Goal: Communication & Community: Ask a question

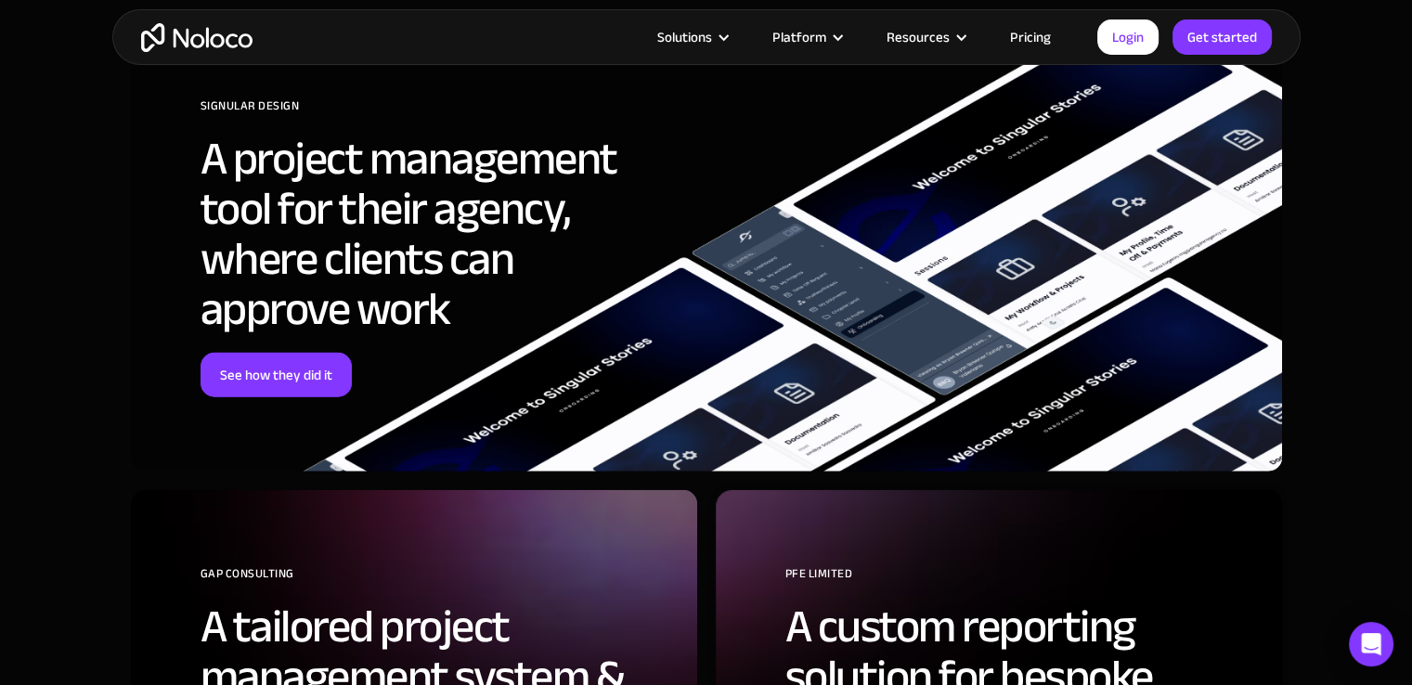
scroll to position [5293, 0]
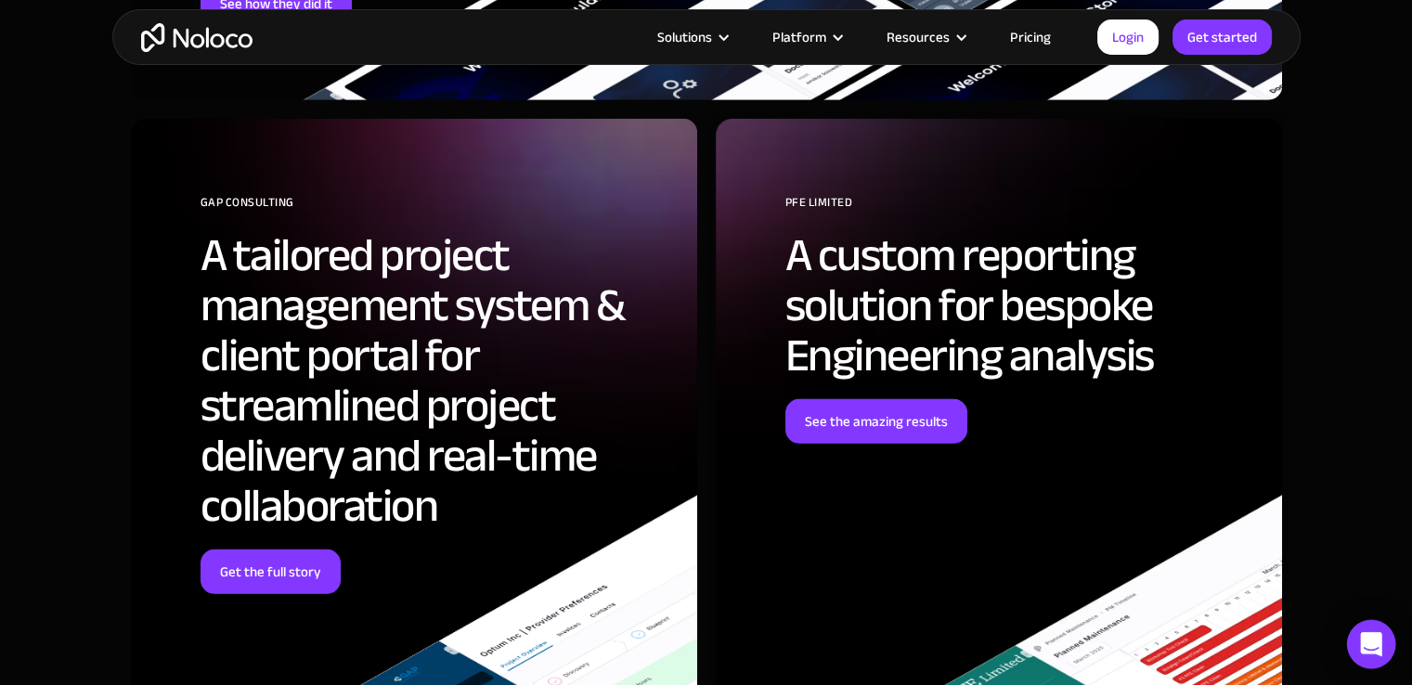
click at [1378, 655] on div "Open Intercom Messenger" at bounding box center [1371, 644] width 49 height 49
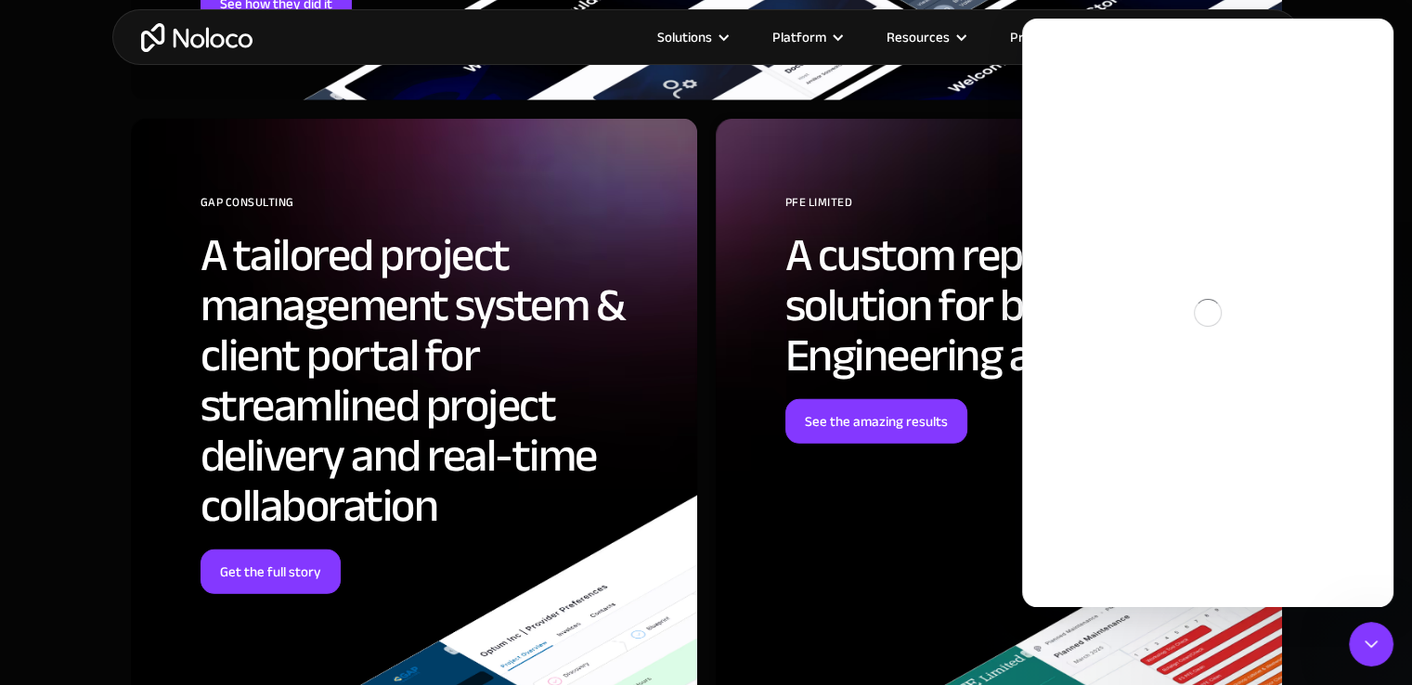
scroll to position [0, 0]
click at [1377, 653] on icon "Close Intercom Messenger" at bounding box center [1371, 644] width 22 height 22
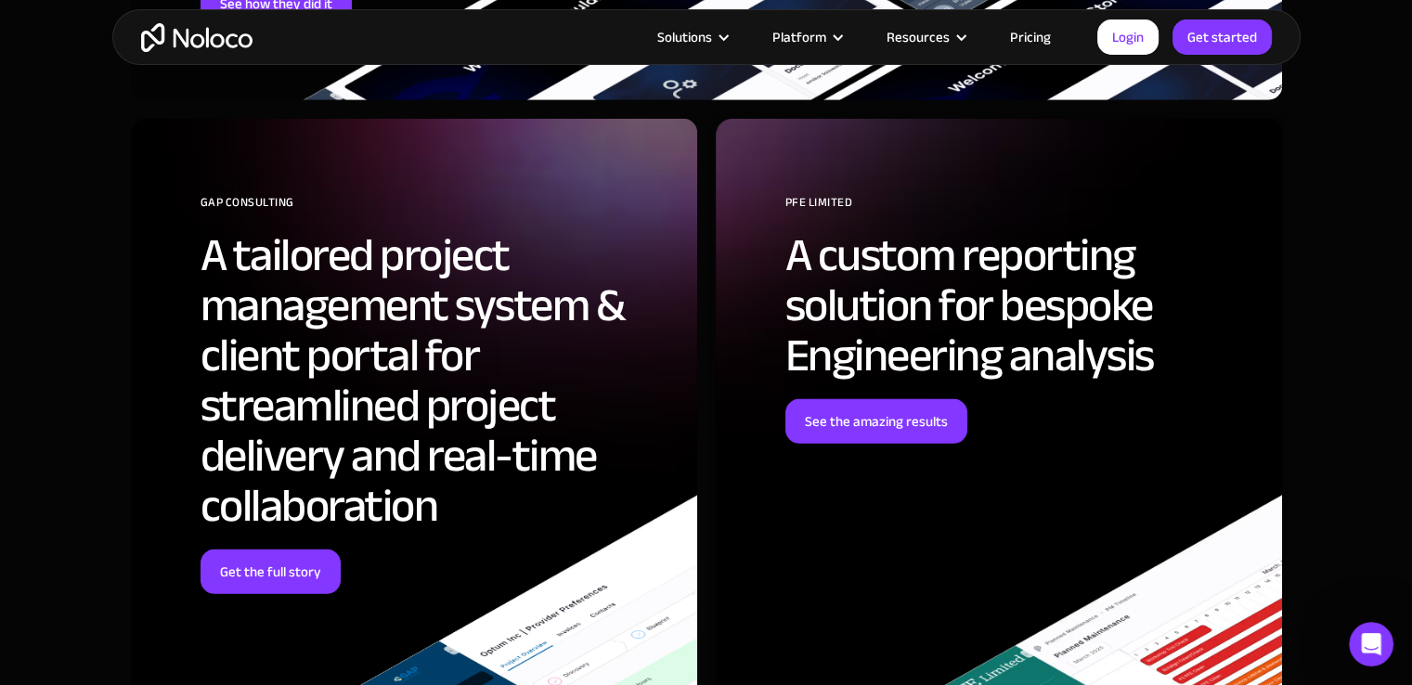
click at [1378, 654] on icon "Open Intercom Messenger" at bounding box center [1372, 645] width 31 height 31
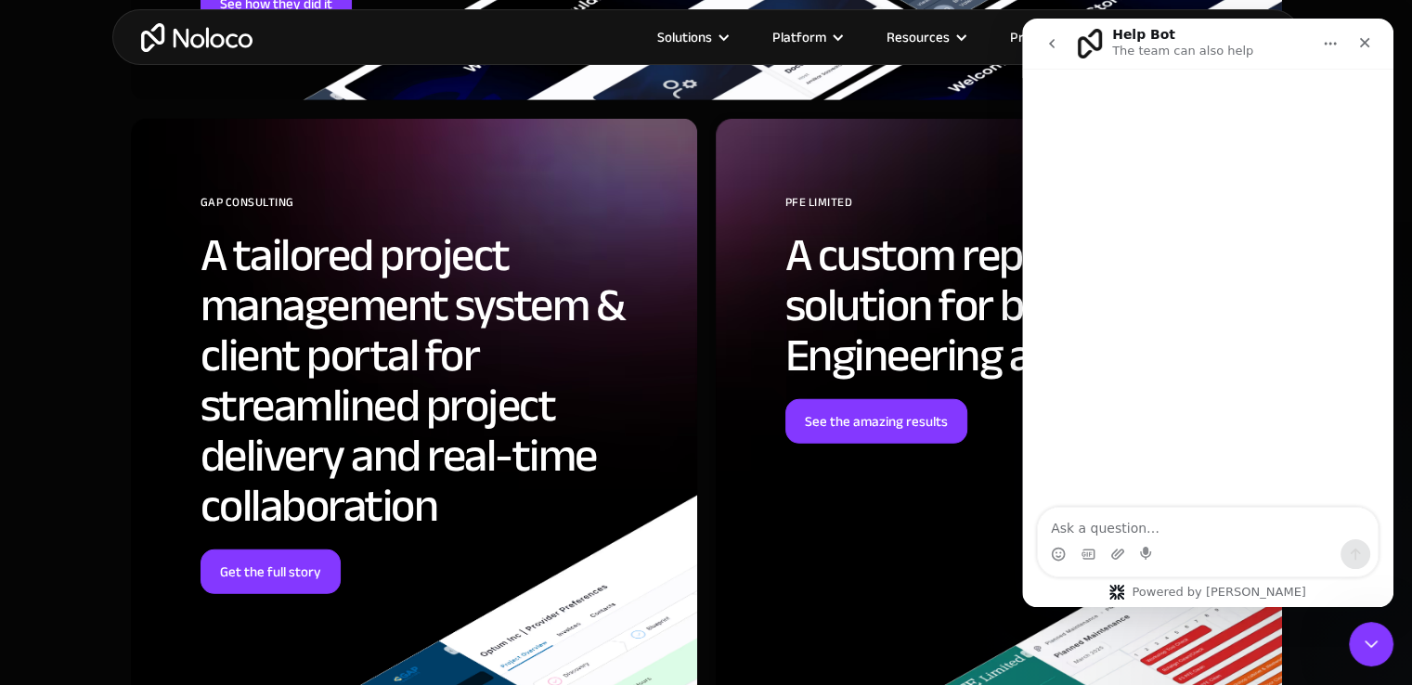
click at [1377, 653] on icon "Close Intercom Messenger" at bounding box center [1371, 644] width 22 height 22
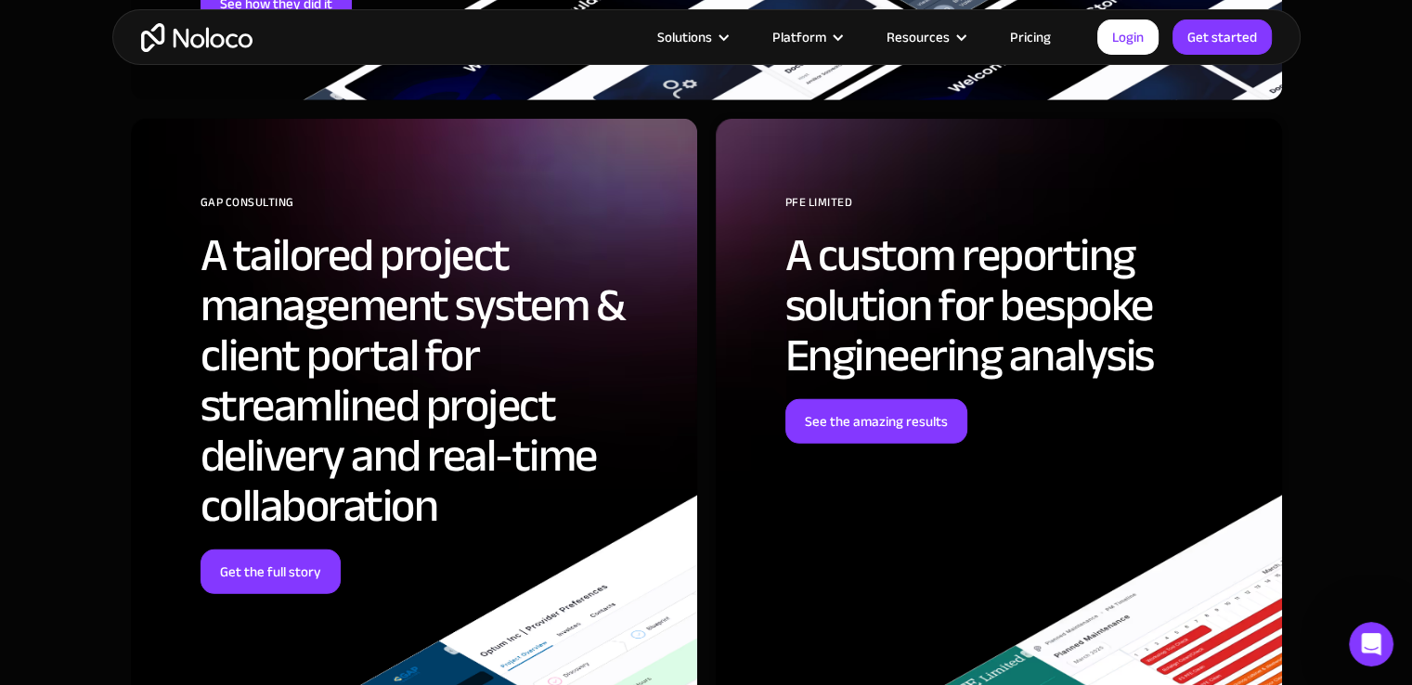
click at [1377, 654] on icon "Open Intercom Messenger" at bounding box center [1372, 645] width 31 height 31
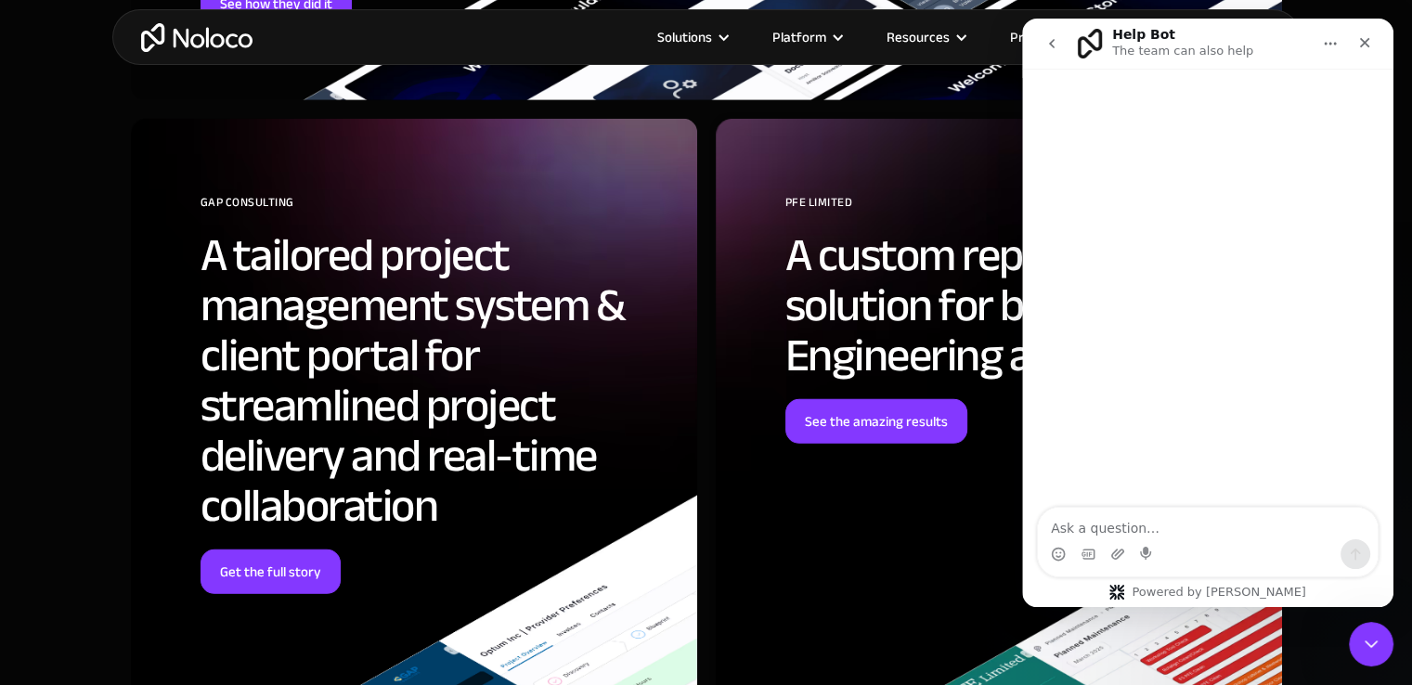
click at [1320, 42] on button "Home" at bounding box center [1330, 43] width 35 height 35
click at [1295, 85] on div "Expand window" at bounding box center [1294, 91] width 102 height 20
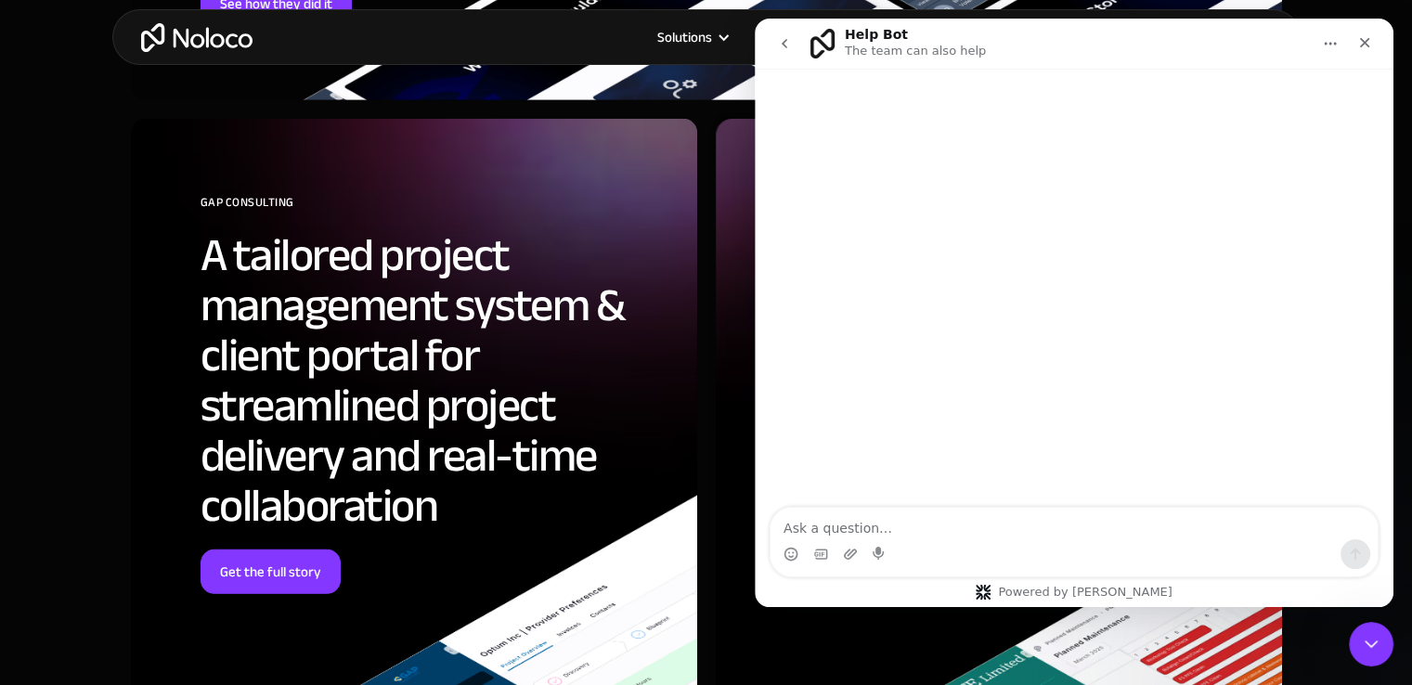
click at [1331, 46] on icon "Home" at bounding box center [1330, 43] width 15 height 15
click at [1287, 90] on div "Collapse window" at bounding box center [1291, 91] width 109 height 20
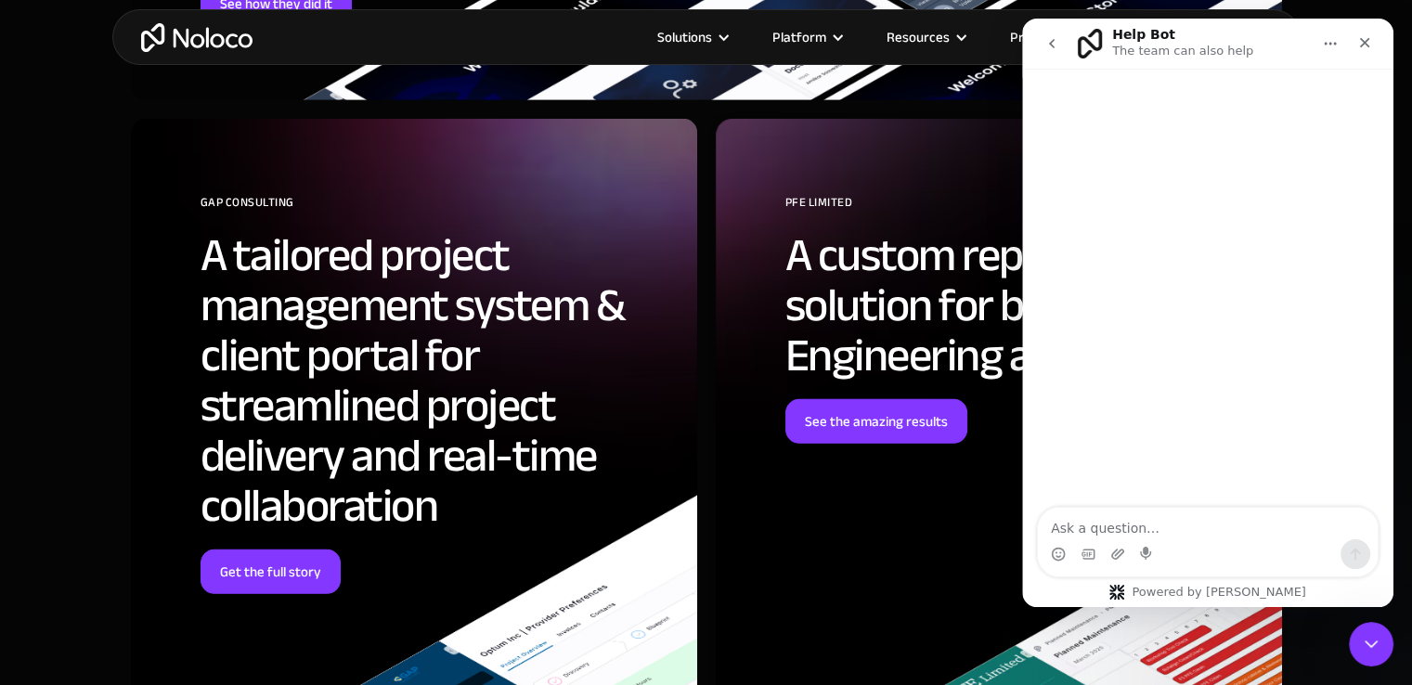
click at [1048, 38] on icon "go back" at bounding box center [1052, 43] width 15 height 15
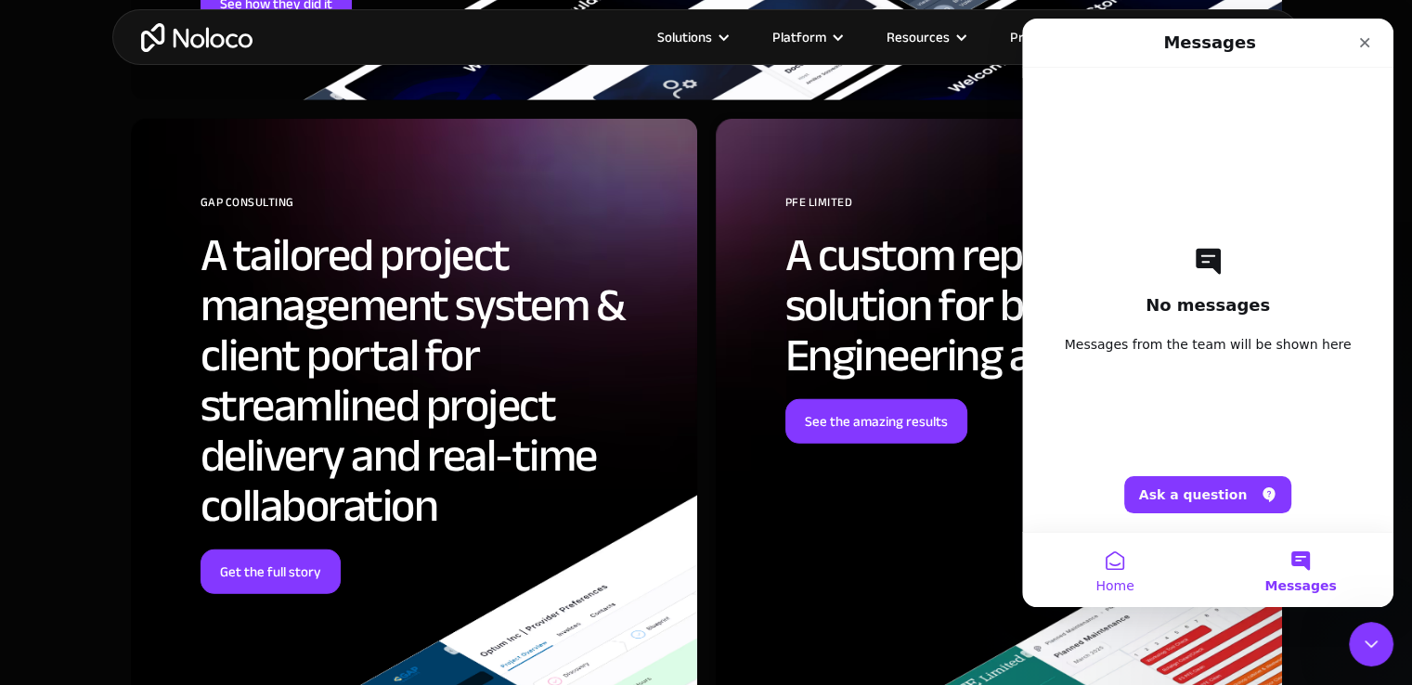
click at [1121, 569] on button "Home" at bounding box center [1115, 570] width 186 height 74
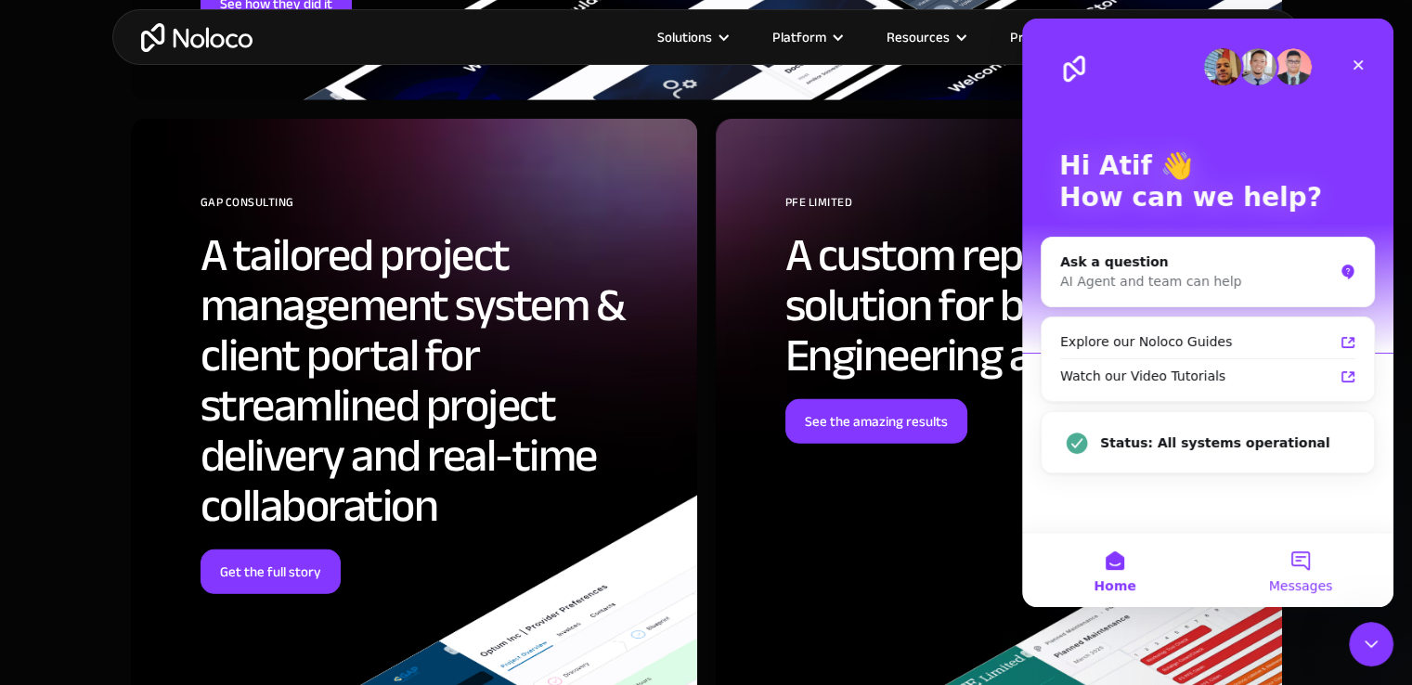
click at [1286, 581] on span "Messages" at bounding box center [1301, 585] width 64 height 13
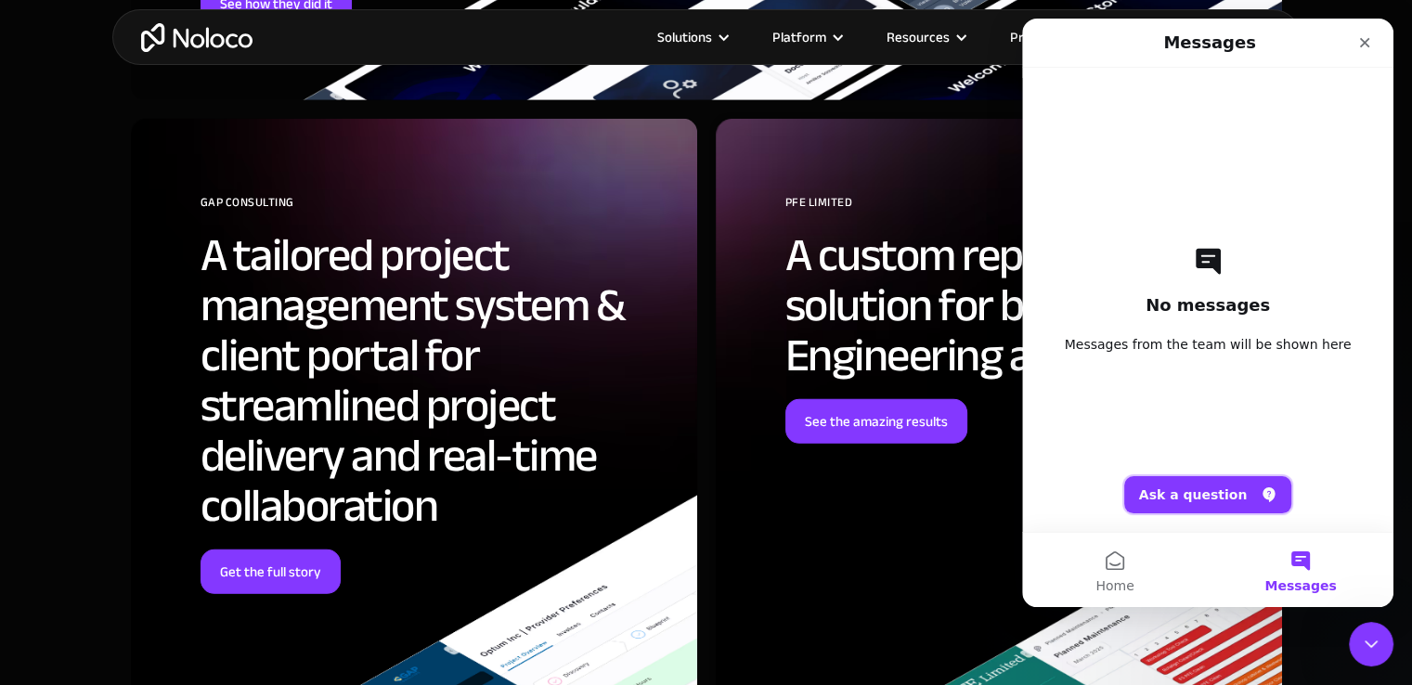
click at [1239, 486] on button "Ask a question" at bounding box center [1209, 494] width 168 height 37
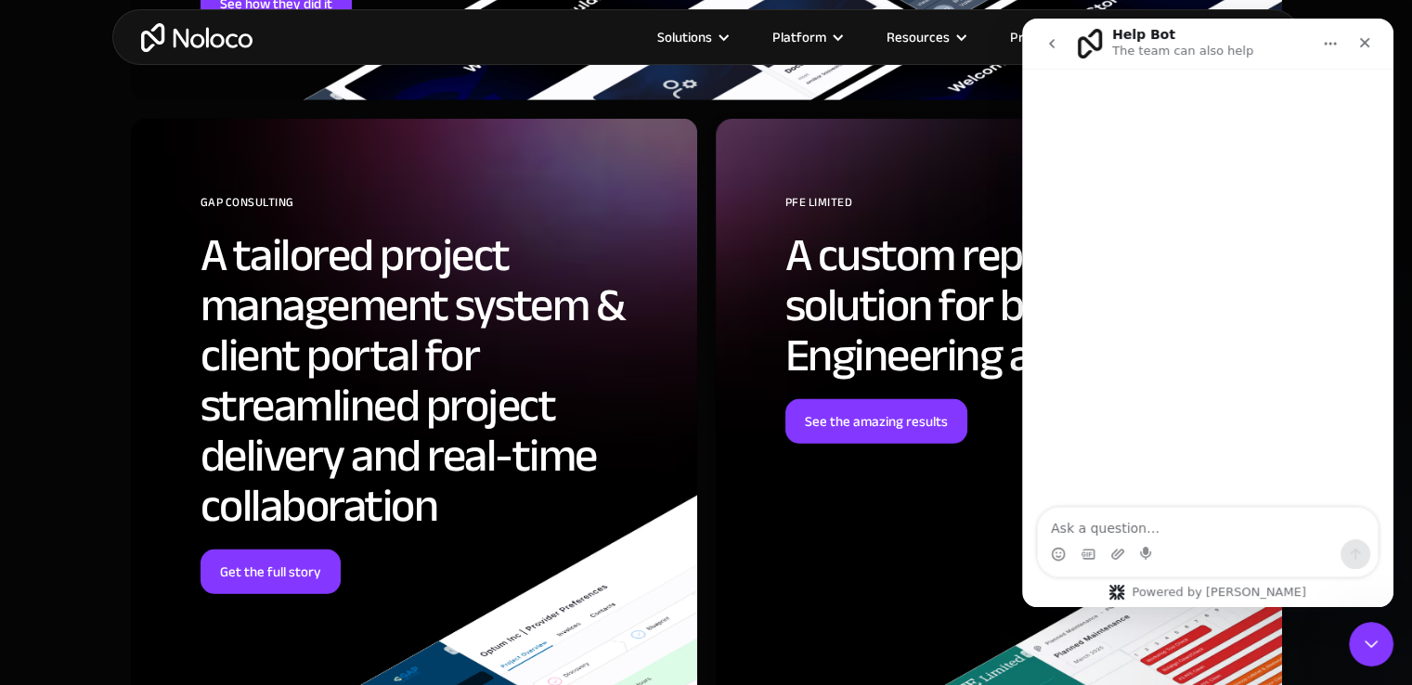
click at [1108, 521] on textarea "Ask a question…" at bounding box center [1208, 524] width 340 height 32
type textarea "hello"
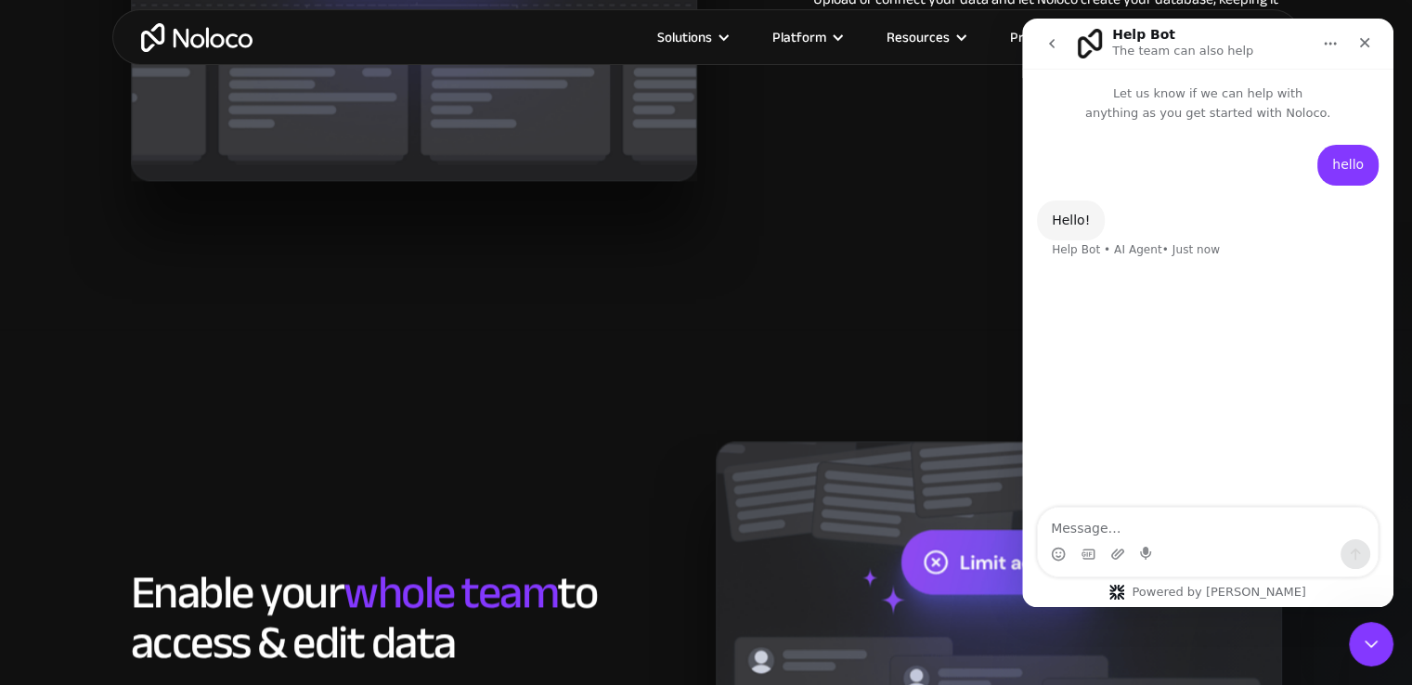
scroll to position [2414, 0]
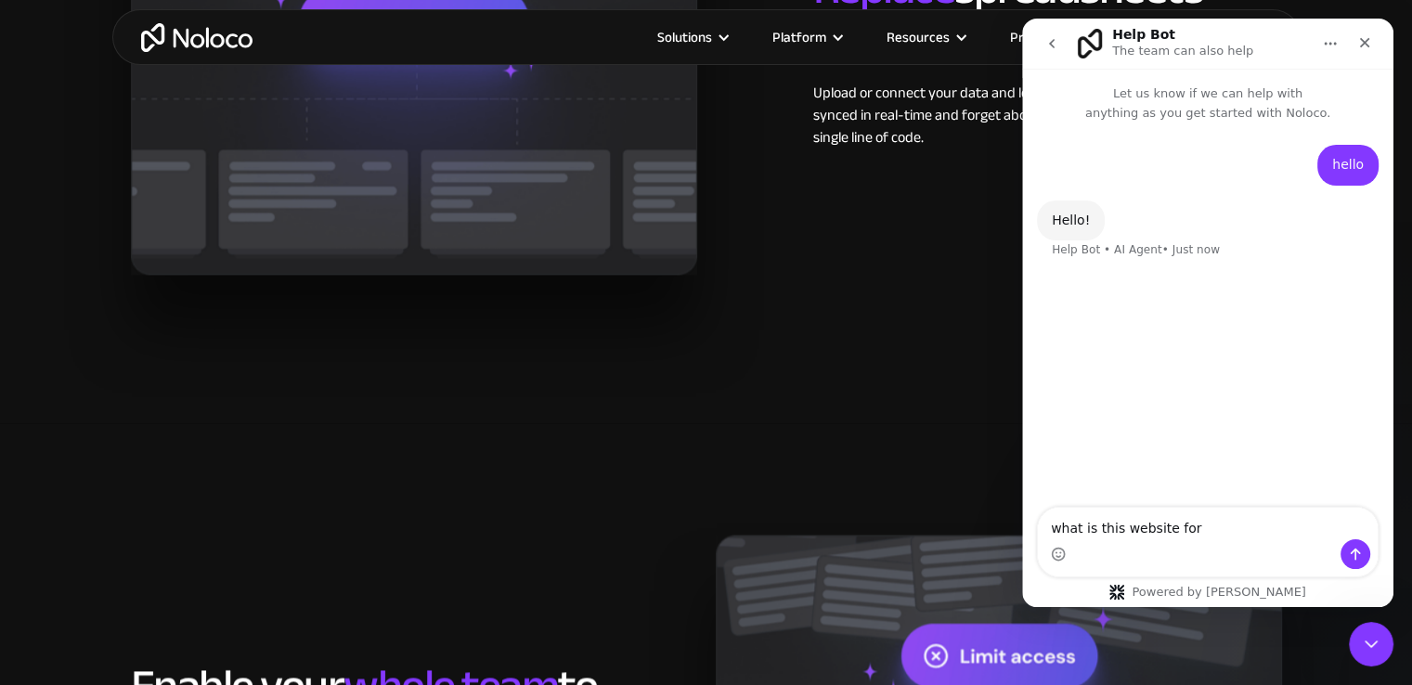
type textarea "what is this website for?"
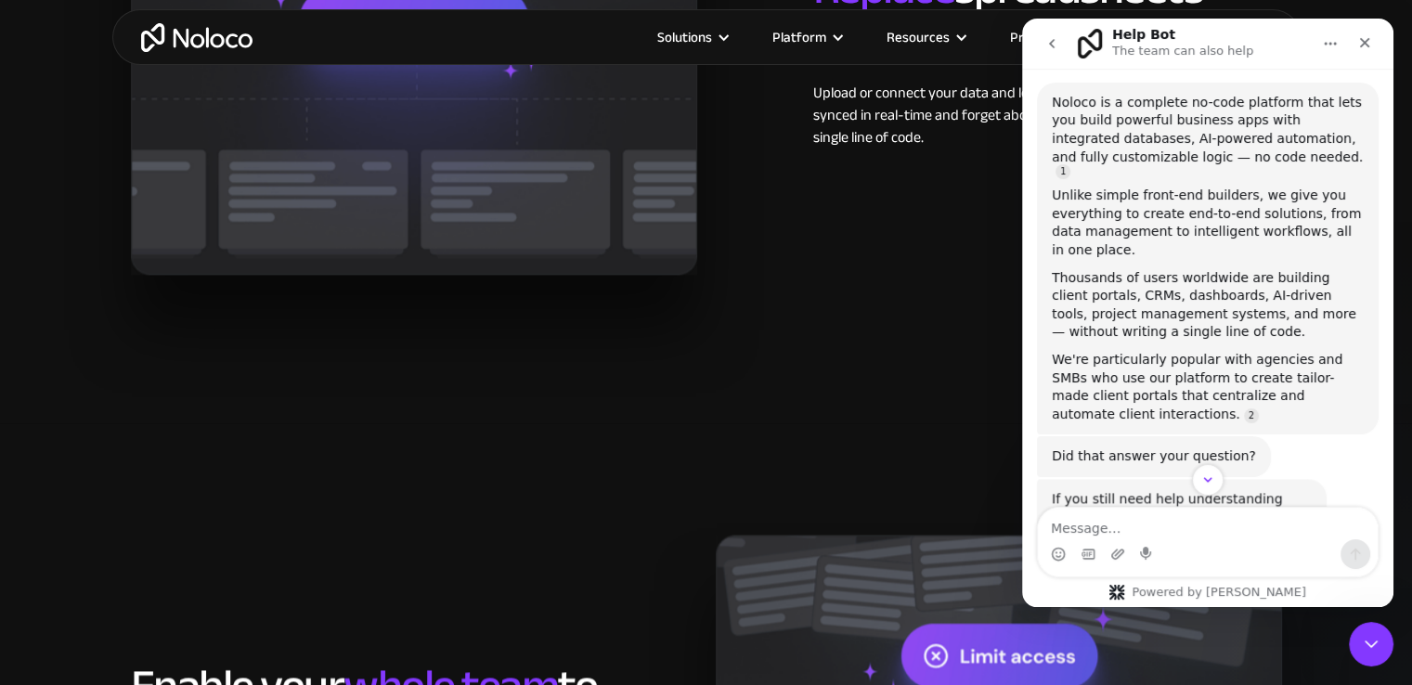
scroll to position [230, 0]
